Goal: Transaction & Acquisition: Purchase product/service

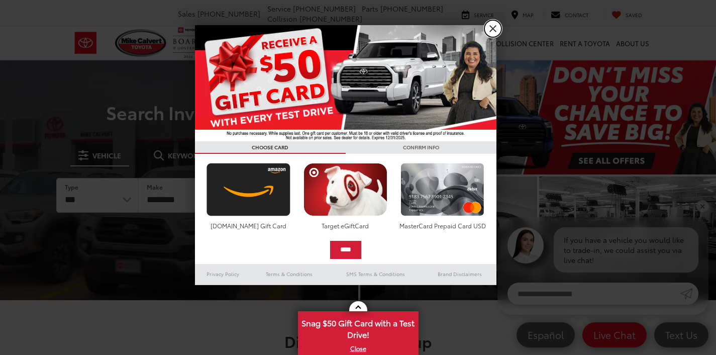
click at [499, 33] on link "X" at bounding box center [492, 28] width 17 height 17
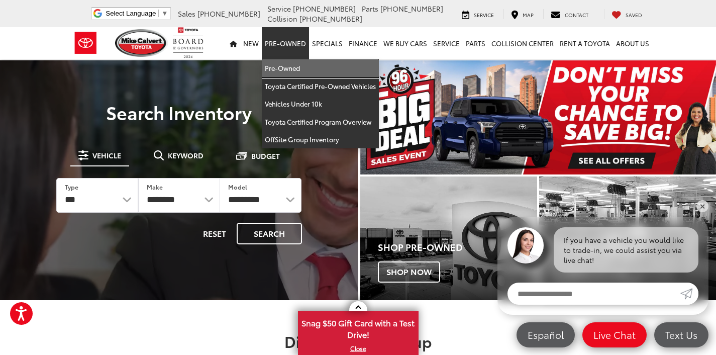
click at [284, 69] on link "Pre-Owned" at bounding box center [320, 68] width 117 height 18
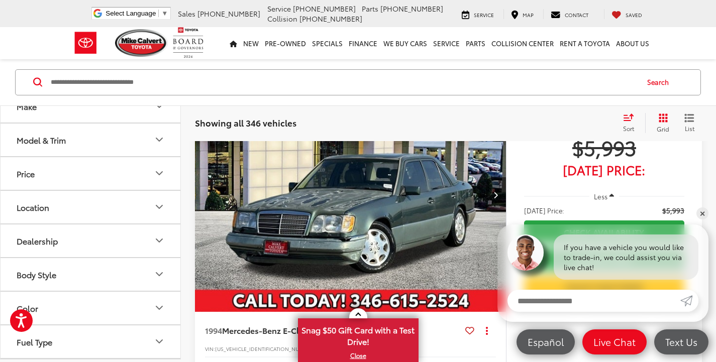
scroll to position [101, 0]
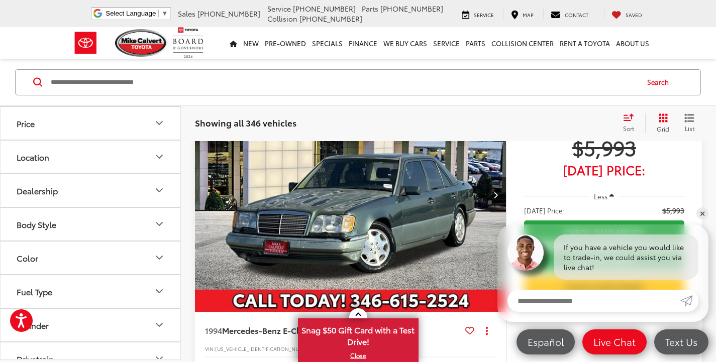
click at [93, 223] on button "Body Style" at bounding box center [91, 224] width 181 height 33
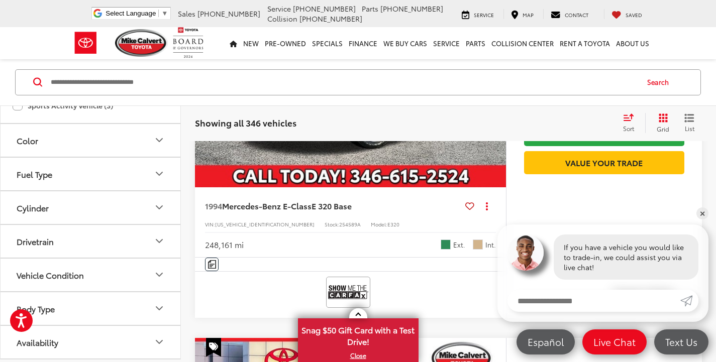
scroll to position [352, 0]
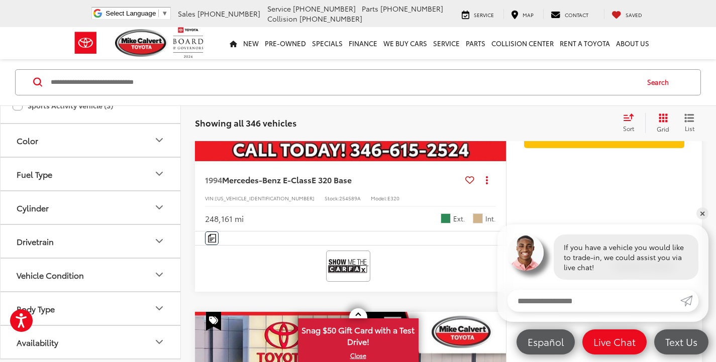
click at [112, 332] on button "Availability" at bounding box center [91, 342] width 181 height 33
click at [112, 314] on button "Body Type" at bounding box center [91, 308] width 181 height 33
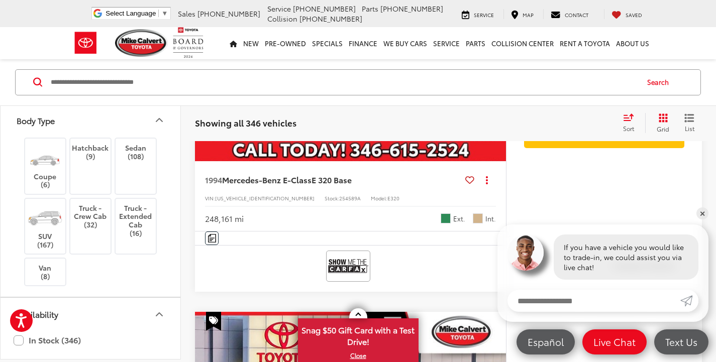
scroll to position [627, 0]
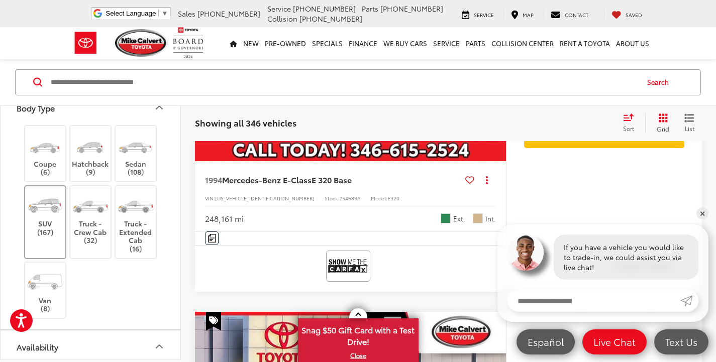
click at [41, 232] on label "SUV (167)" at bounding box center [45, 213] width 41 height 45
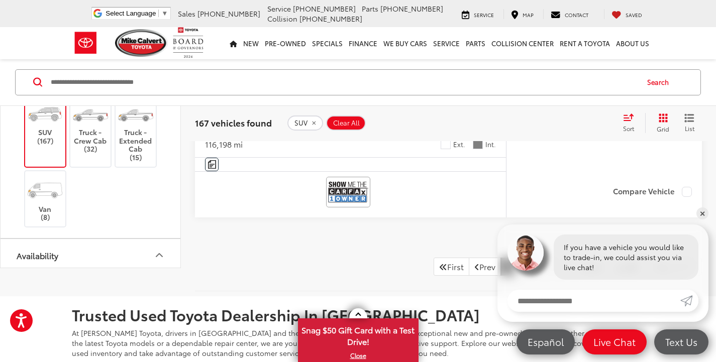
scroll to position [4609, 0]
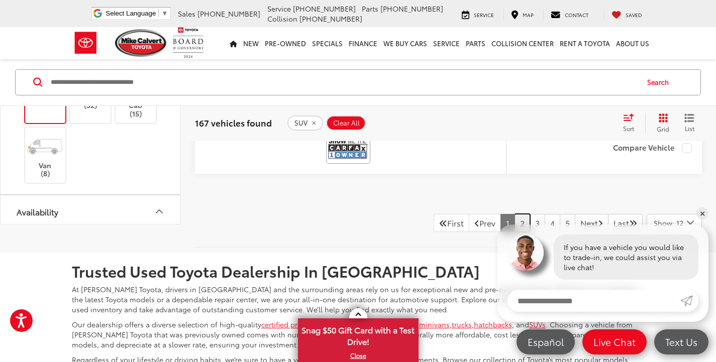
click at [515, 216] on link "2" at bounding box center [523, 223] width 16 height 18
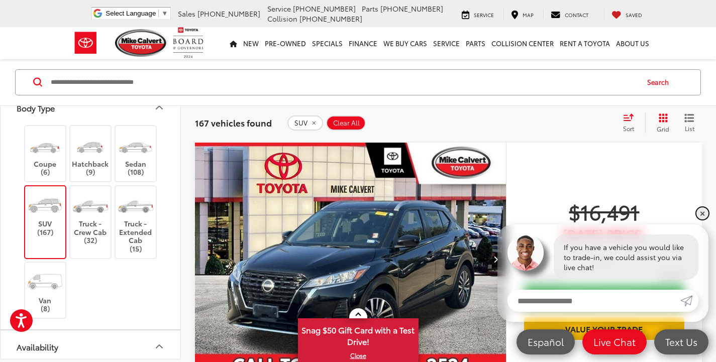
click at [701, 212] on link "✕" at bounding box center [703, 214] width 12 height 12
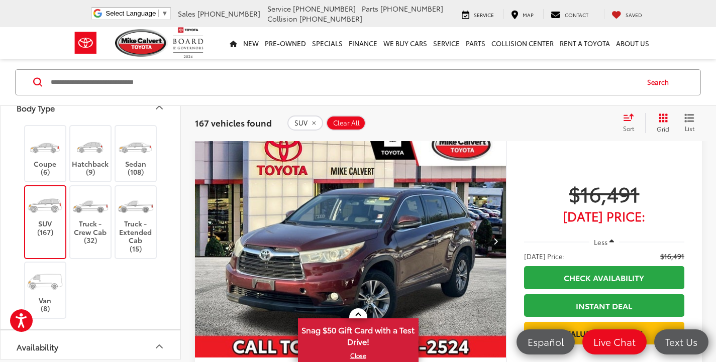
scroll to position [539, 0]
click at [494, 242] on icon "Next image" at bounding box center [496, 241] width 5 height 7
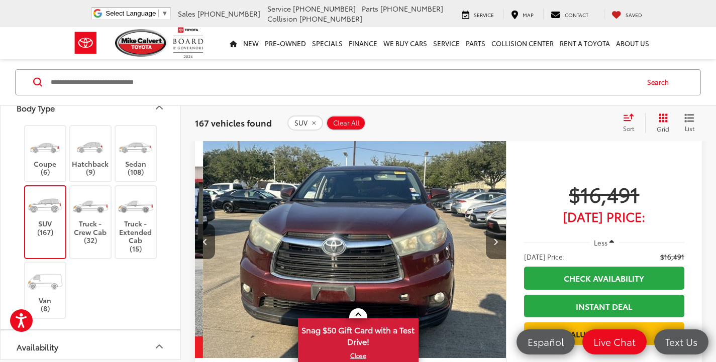
click at [494, 242] on icon "Next image" at bounding box center [496, 241] width 5 height 7
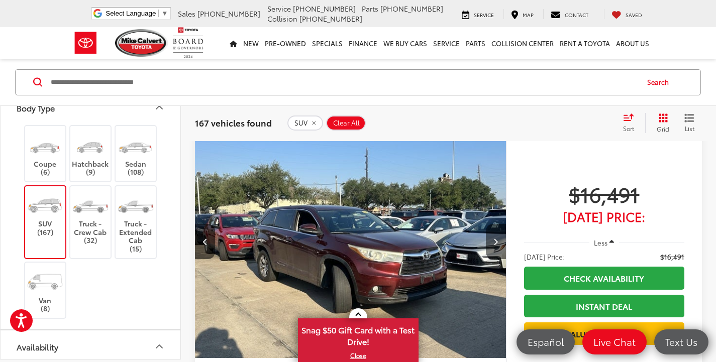
click at [494, 242] on icon "Next image" at bounding box center [496, 241] width 5 height 7
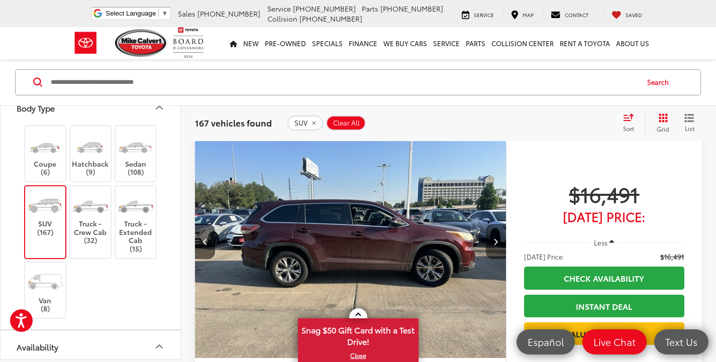
click at [494, 242] on icon "Next image" at bounding box center [496, 241] width 5 height 7
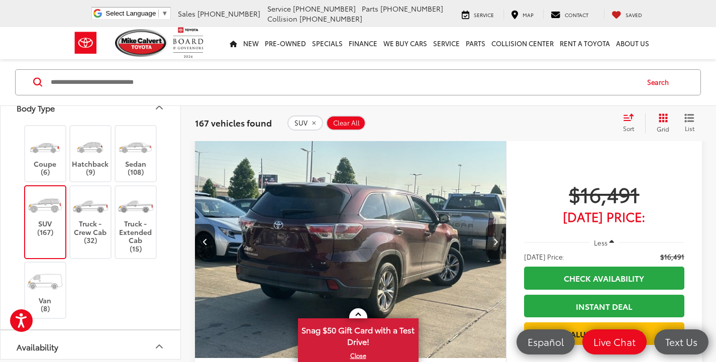
click at [494, 242] on icon "Next image" at bounding box center [496, 241] width 5 height 7
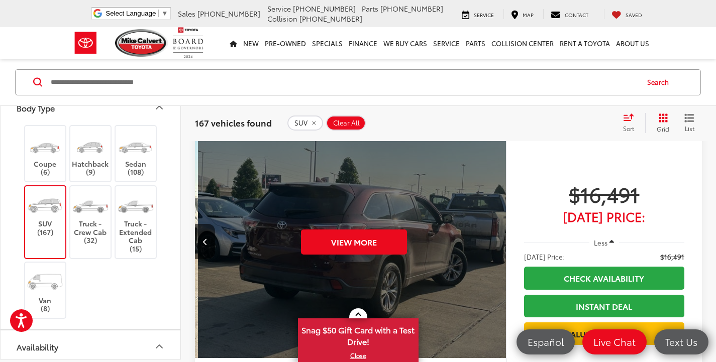
scroll to position [0, 1563]
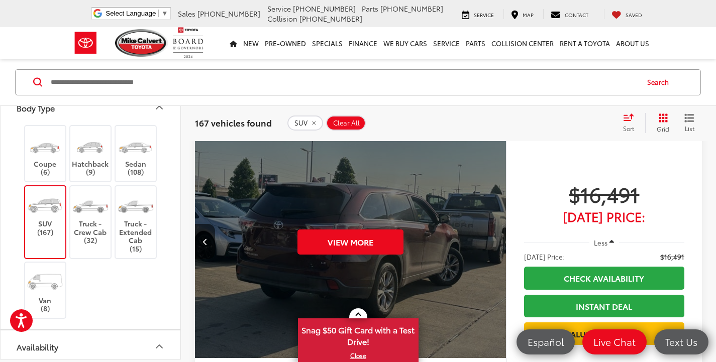
click at [494, 242] on div "View More" at bounding box center [350, 242] width 313 height 234
